Goal: Task Accomplishment & Management: Use online tool/utility

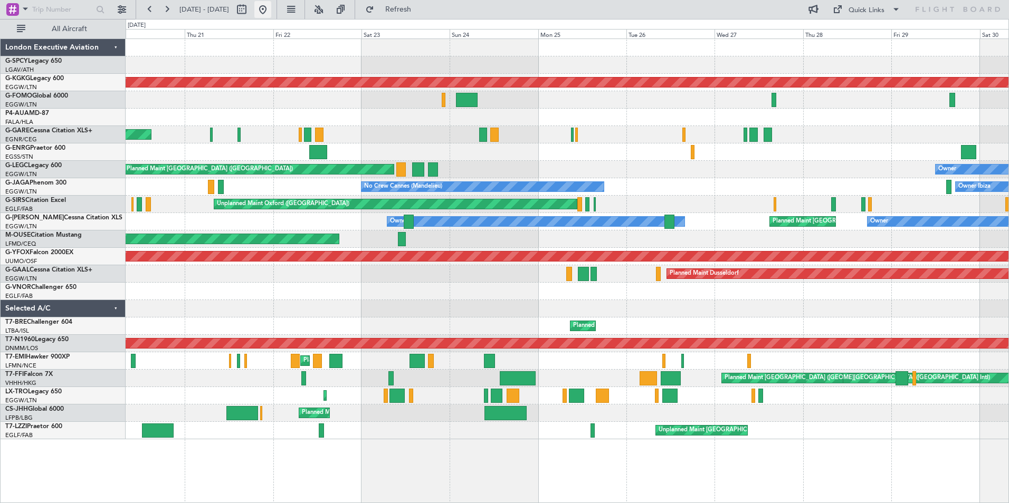
click at [271, 8] on button at bounding box center [262, 9] width 17 height 17
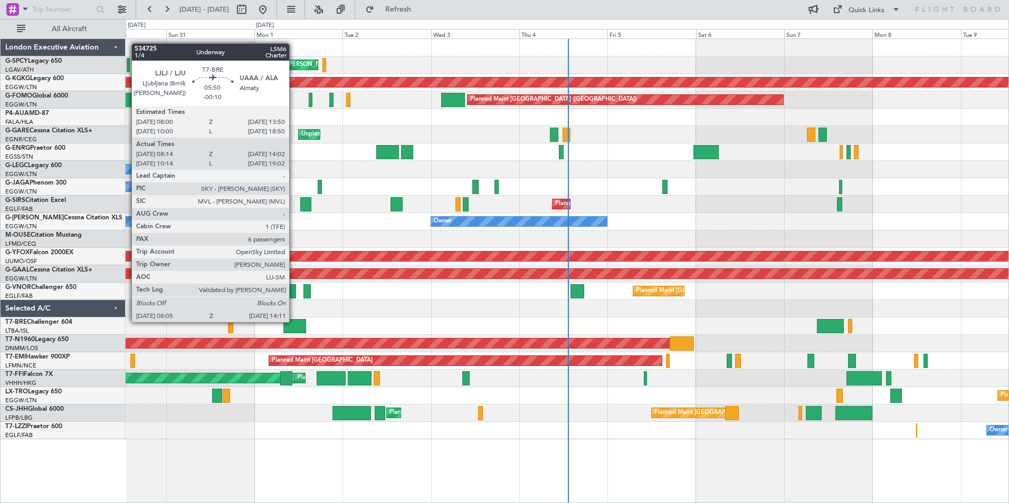
click at [294, 321] on div at bounding box center [294, 326] width 23 height 14
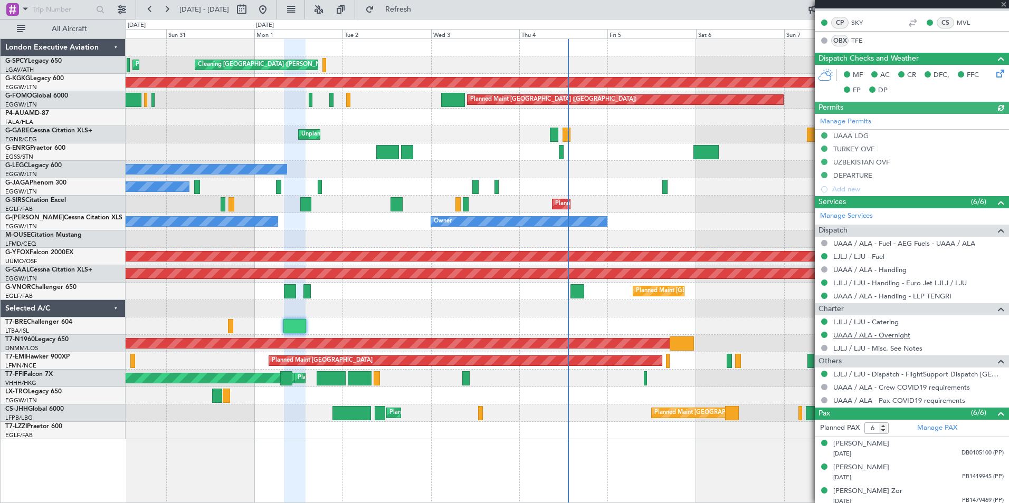
scroll to position [287, 0]
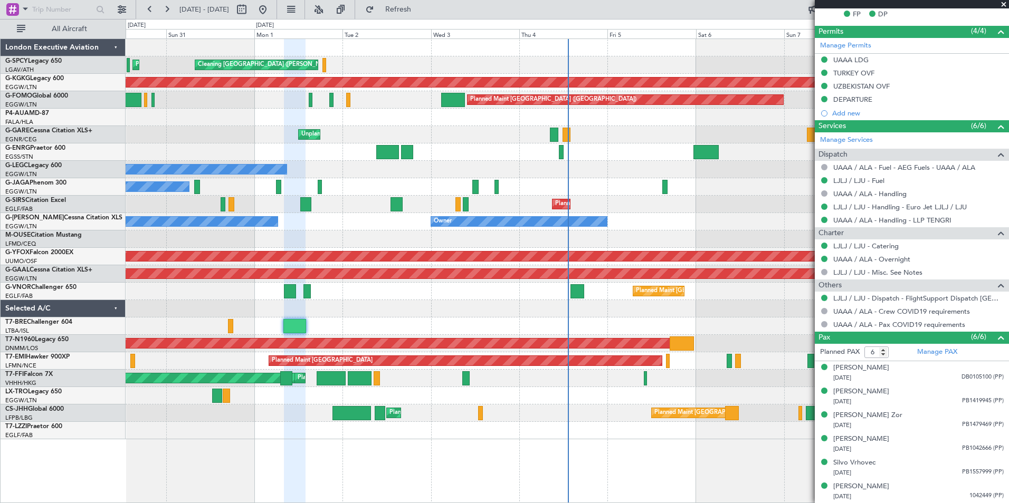
click at [1003, 3] on span at bounding box center [1003, 4] width 11 height 9
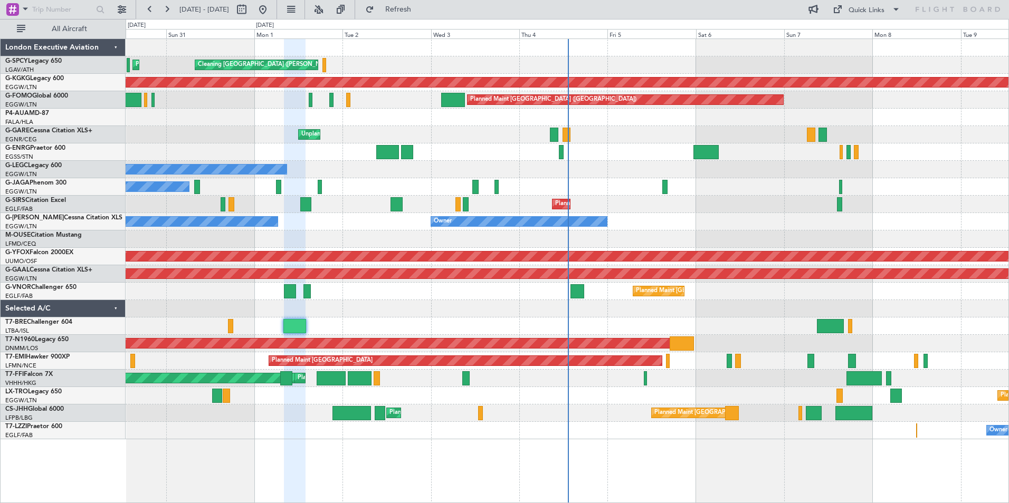
type input "0"
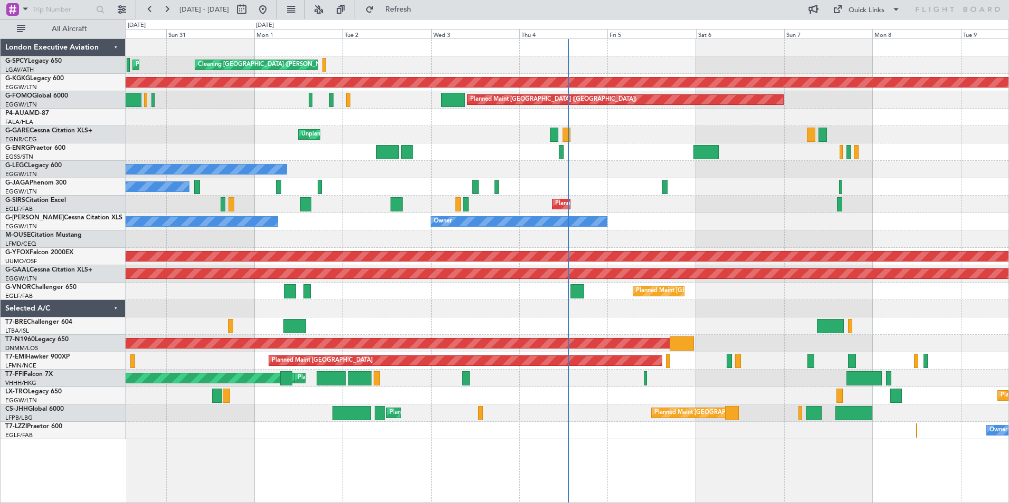
scroll to position [0, 0]
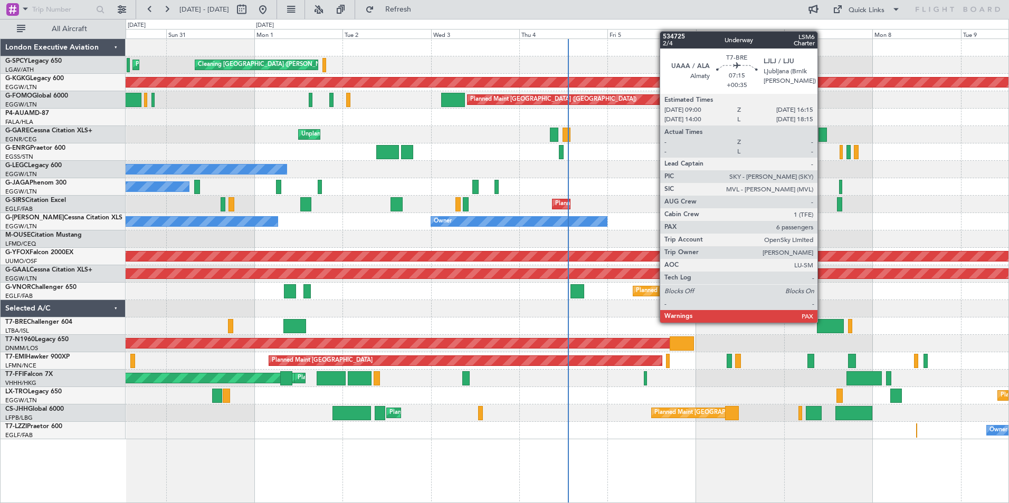
click at [822, 322] on div at bounding box center [830, 326] width 27 height 14
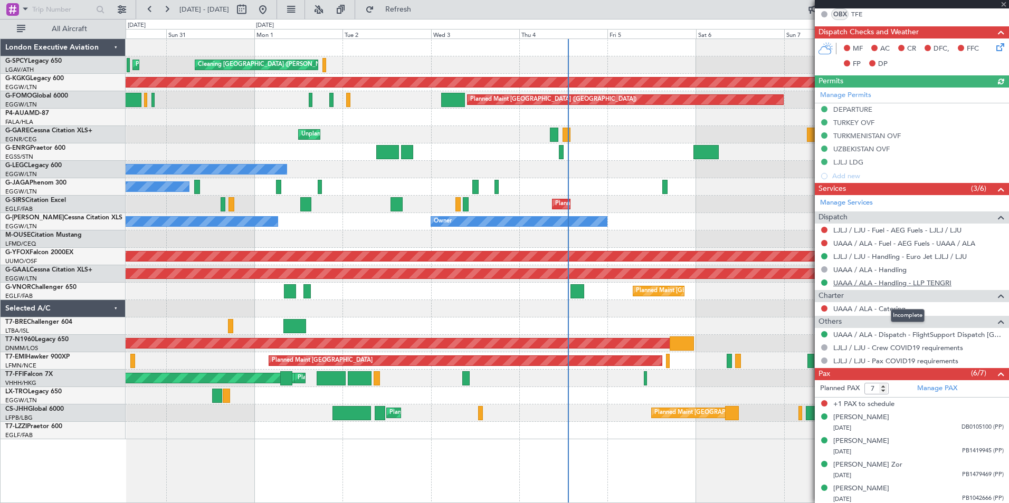
scroll to position [261, 0]
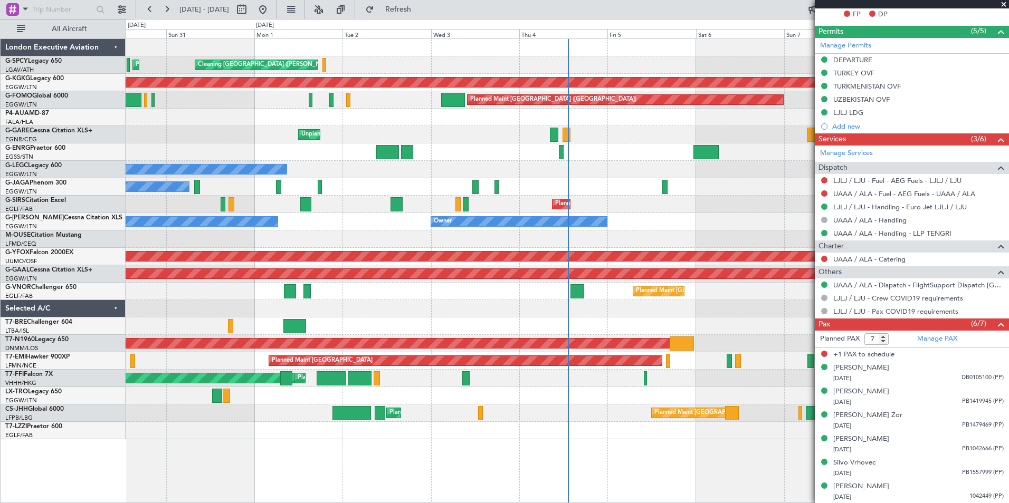
click at [1003, 2] on span at bounding box center [1003, 4] width 11 height 9
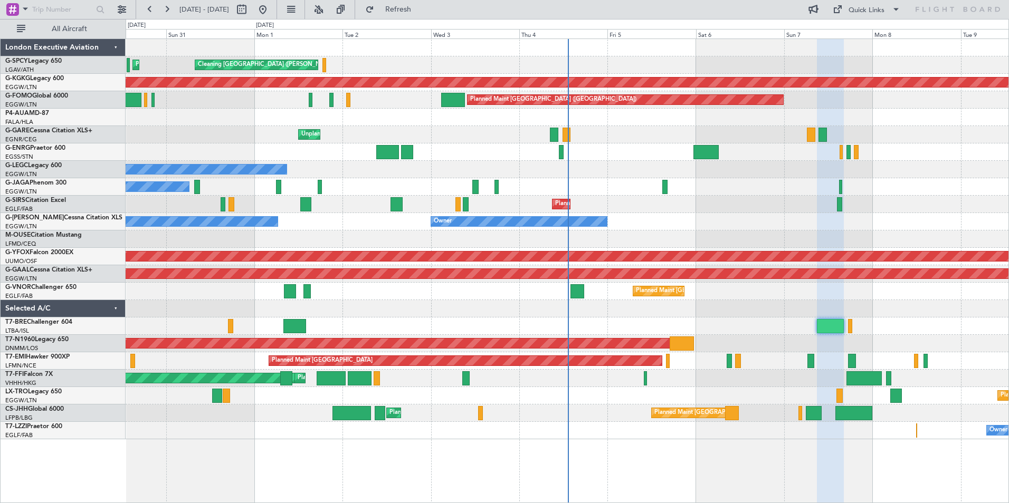
type input "0"
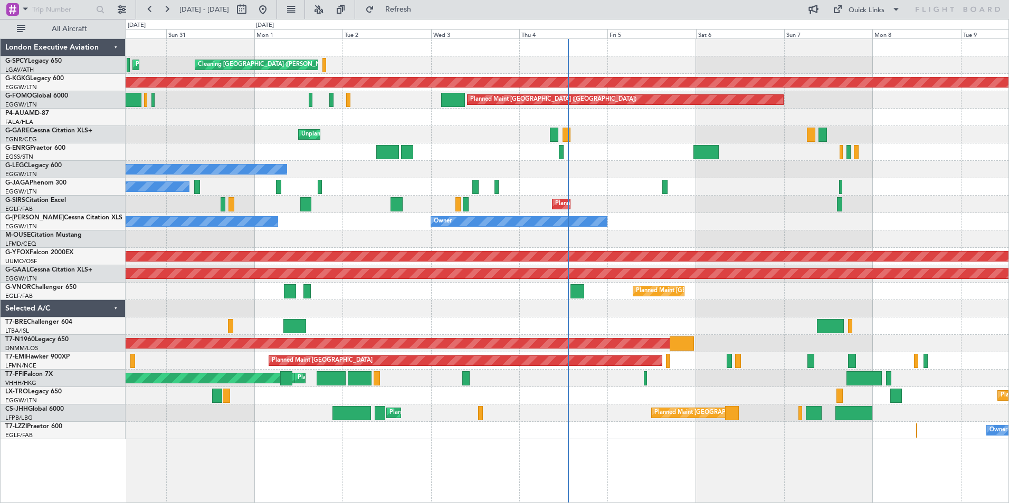
scroll to position [0, 0]
click at [150, 8] on button at bounding box center [149, 9] width 17 height 17
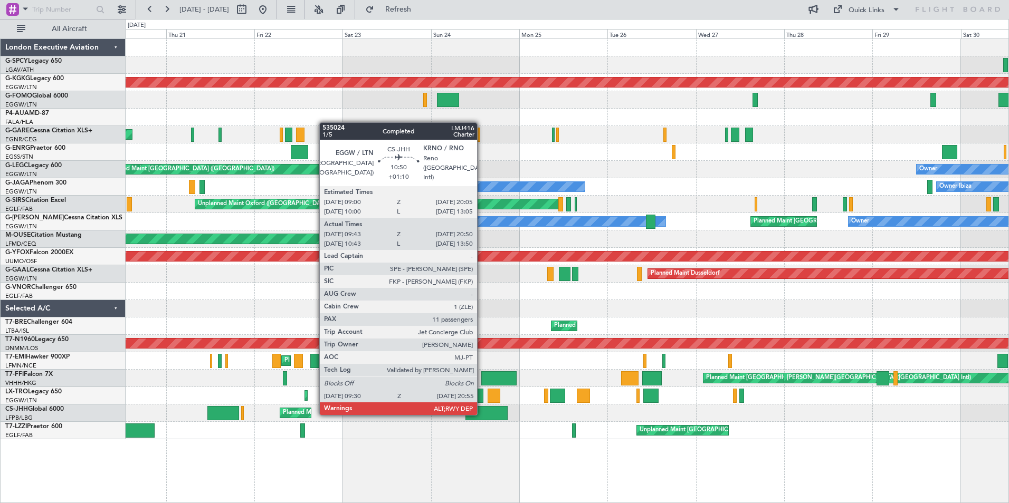
click at [482, 414] on div at bounding box center [486, 413] width 42 height 14
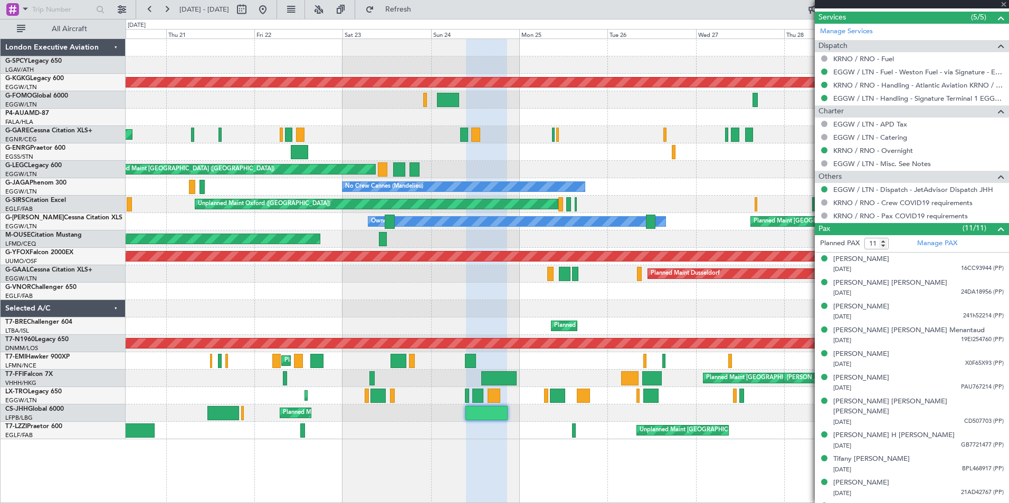
scroll to position [485, 0]
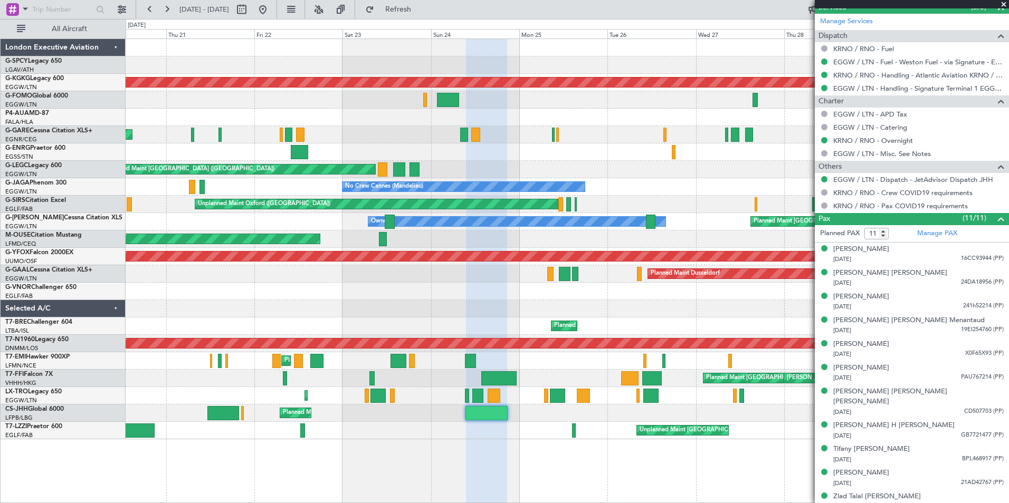
click at [1005, 4] on span at bounding box center [1003, 4] width 11 height 9
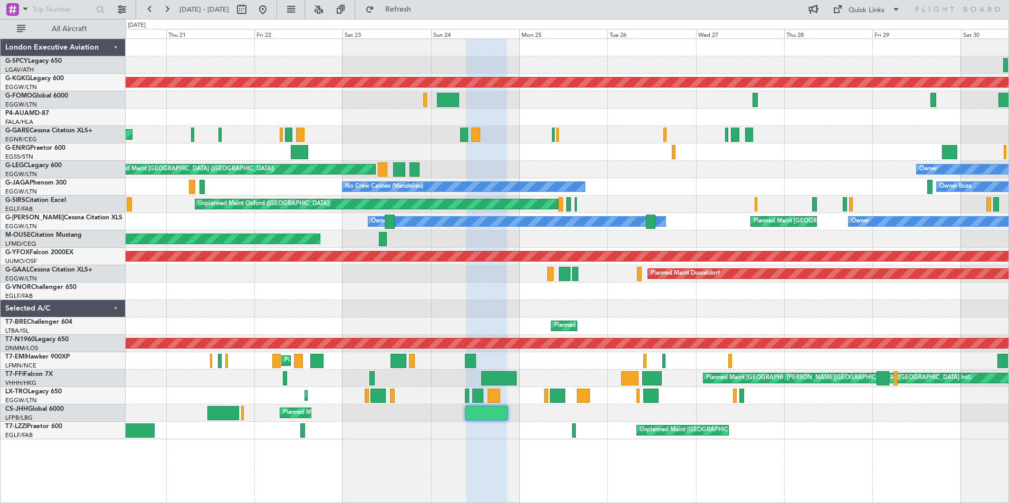
type input "0"
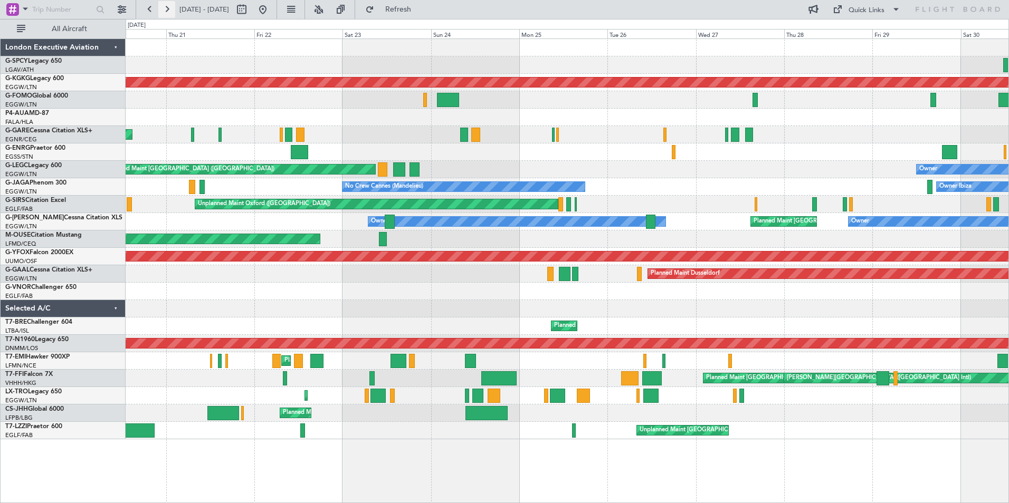
click at [170, 8] on button at bounding box center [166, 9] width 17 height 17
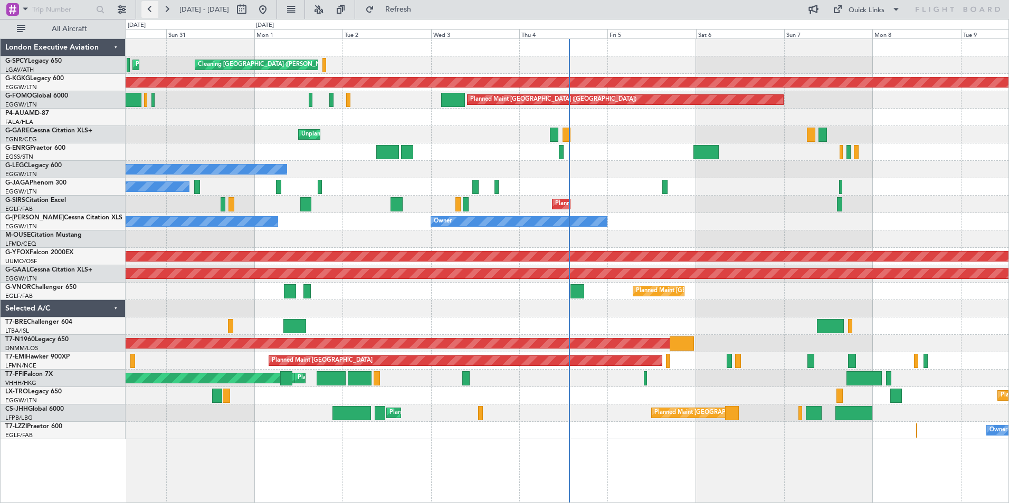
click at [152, 11] on button at bounding box center [149, 9] width 17 height 17
